Goal: Navigation & Orientation: Find specific page/section

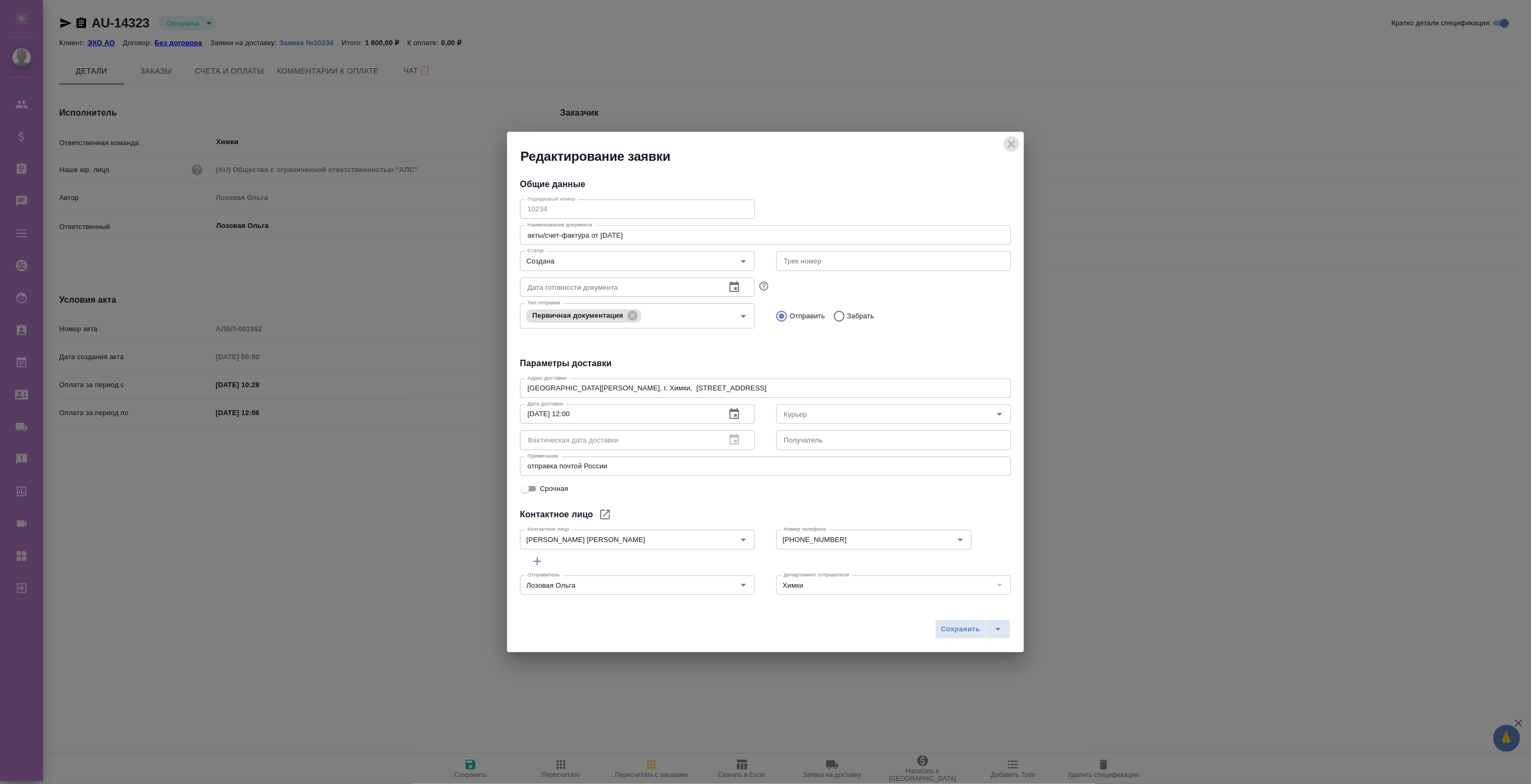
click at [1014, 143] on icon "close" at bounding box center [1011, 144] width 13 height 13
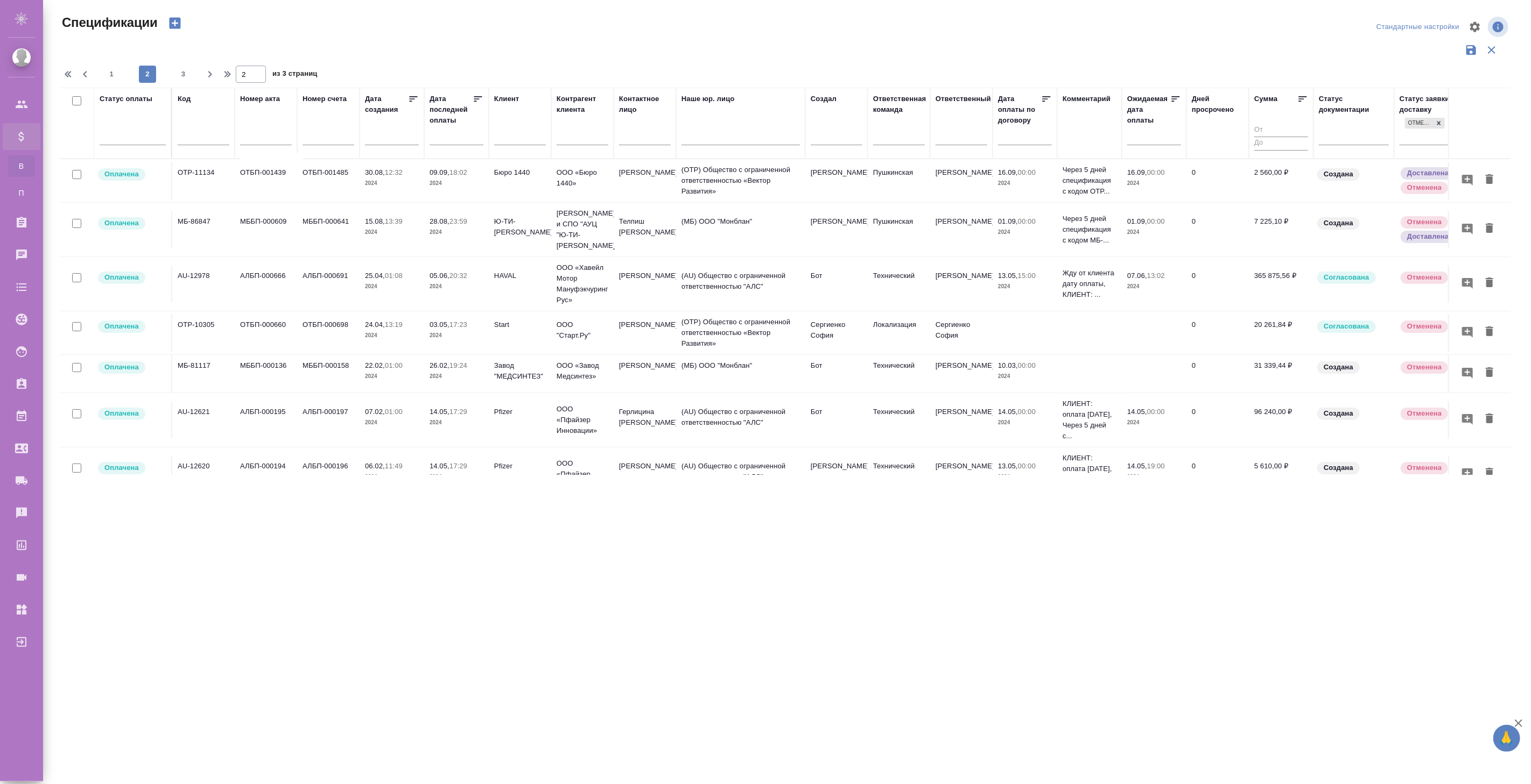
scroll to position [0, 35]
